Goal: Transaction & Acquisition: Obtain resource

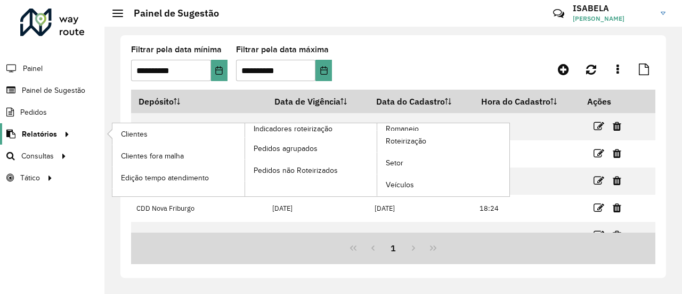
scroll to position [17, 0]
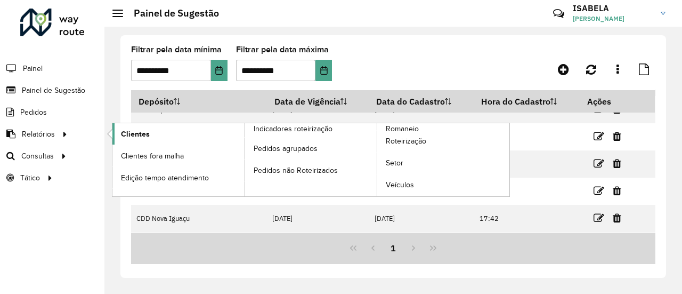
click at [123, 137] on span "Clientes" at bounding box center [135, 133] width 29 height 11
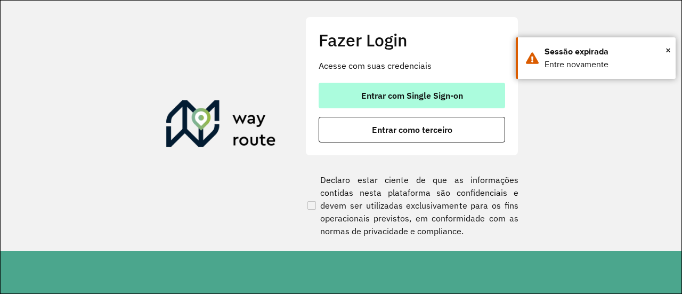
click at [386, 91] on span "Entrar com Single Sign-on" at bounding box center [412, 95] width 102 height 9
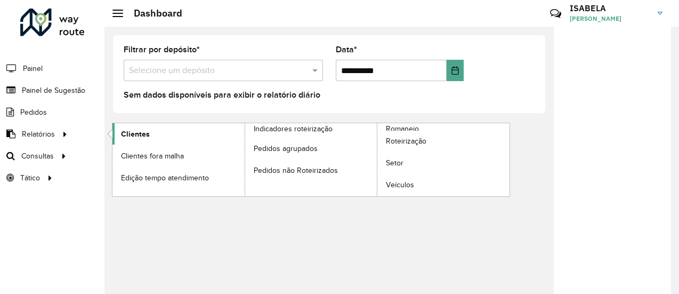
click at [129, 135] on span "Clientes" at bounding box center [135, 133] width 29 height 11
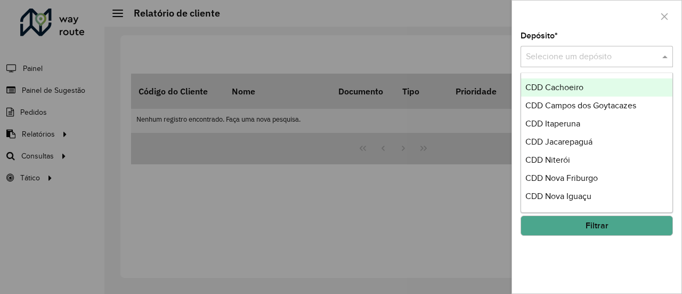
click at [550, 63] on div "Selecione um depósito" at bounding box center [597, 56] width 152 height 21
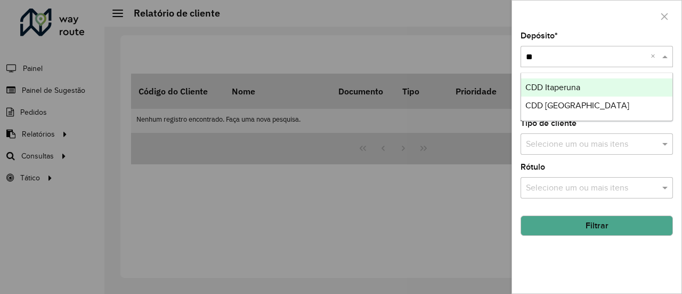
type input "***"
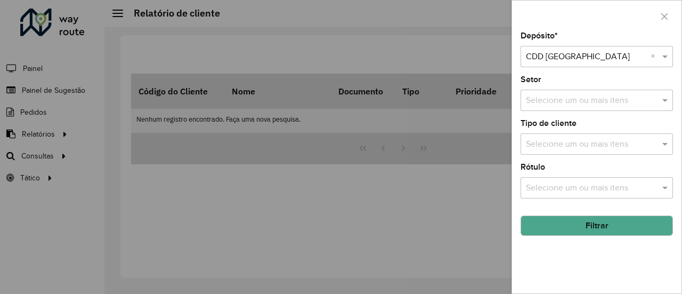
click at [583, 218] on button "Filtrar" at bounding box center [597, 225] width 152 height 20
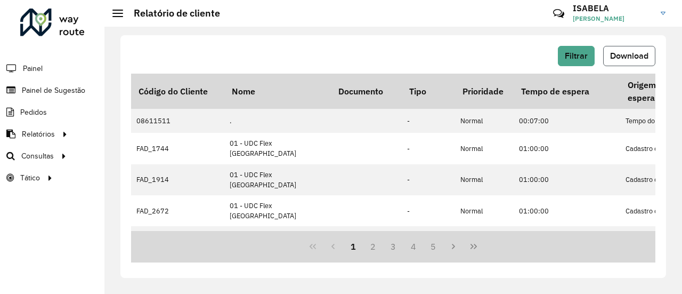
click at [632, 55] on span "Download" at bounding box center [629, 55] width 38 height 9
